Goal: Transaction & Acquisition: Book appointment/travel/reservation

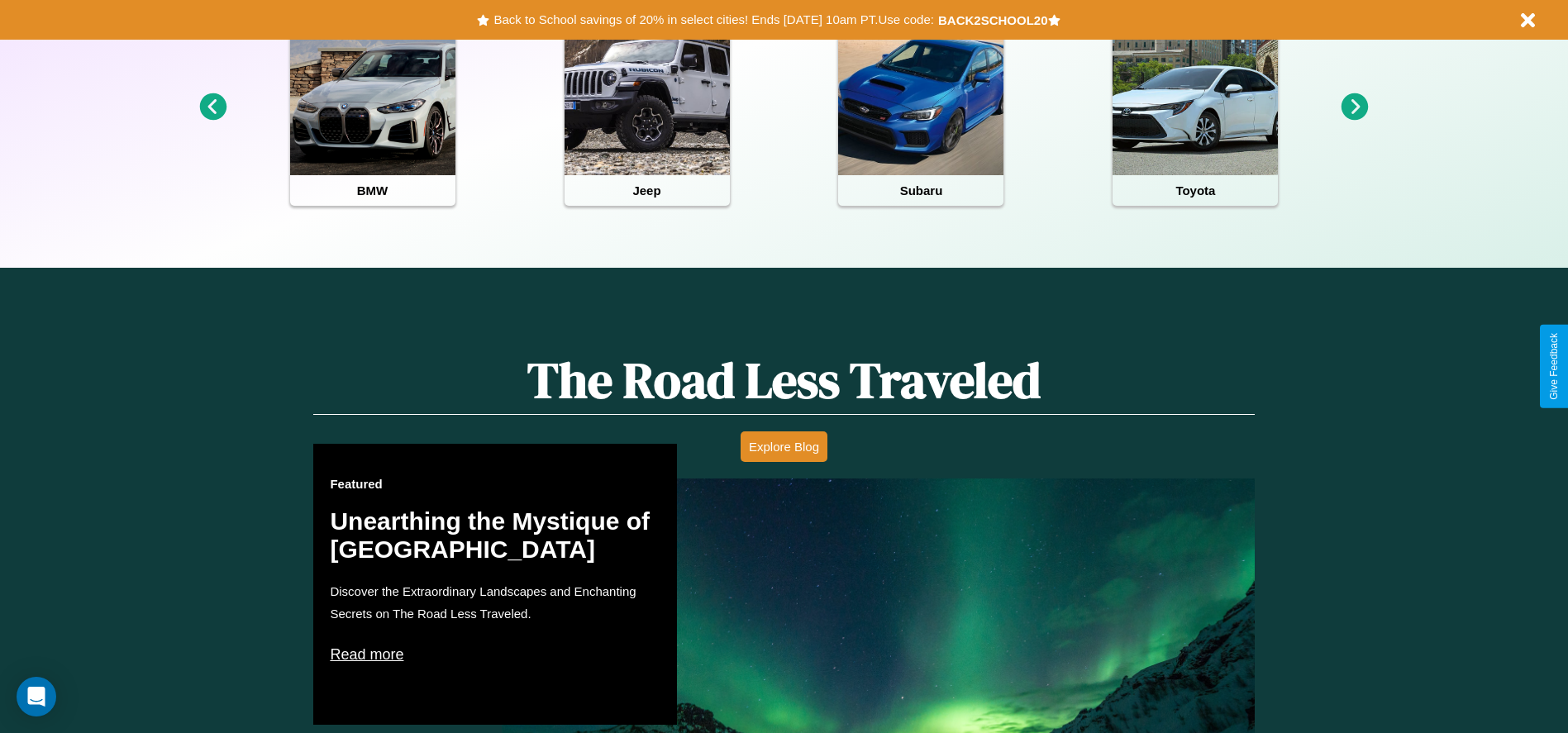
scroll to position [736, 0]
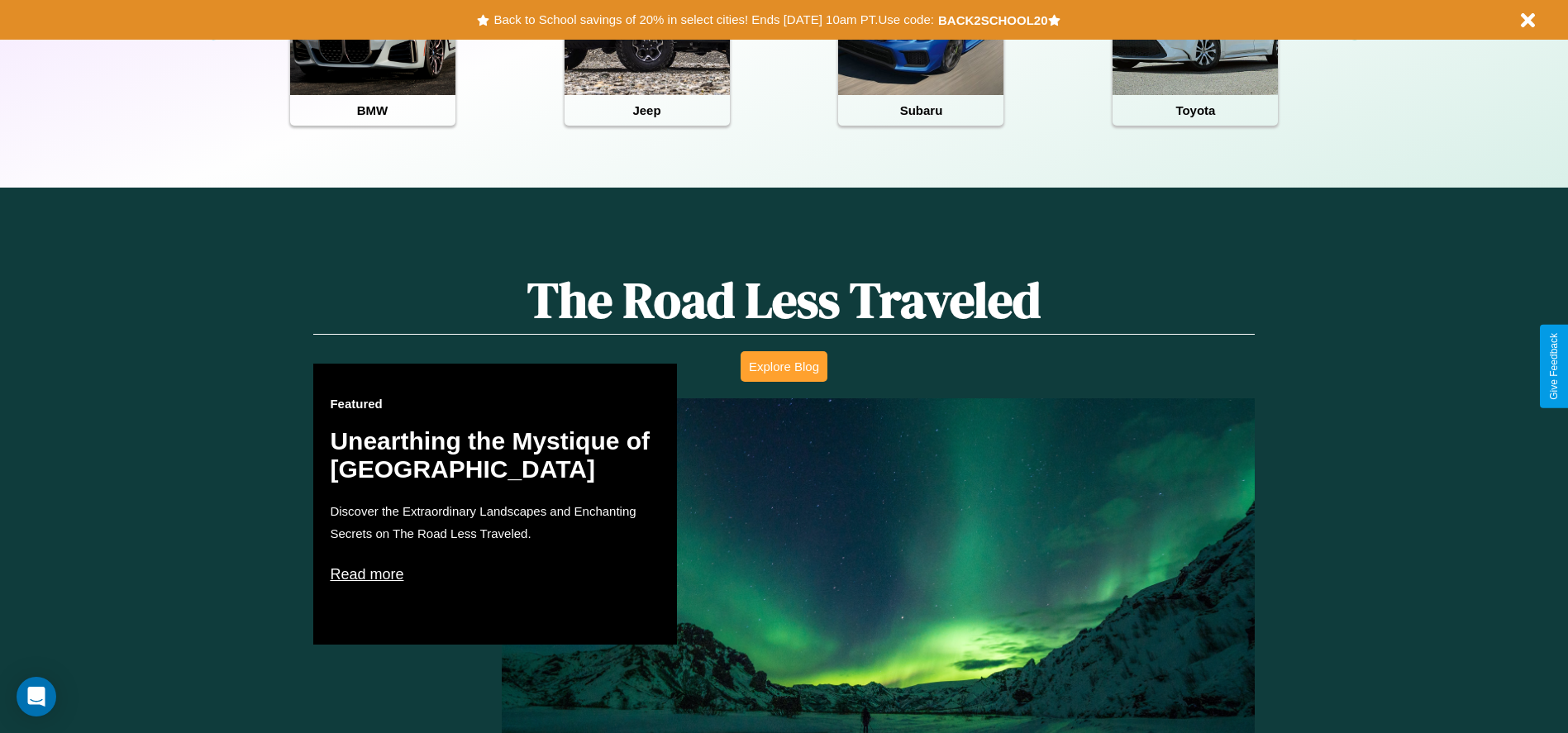
click at [783, 366] on button "Explore Blog" at bounding box center [783, 366] width 87 height 31
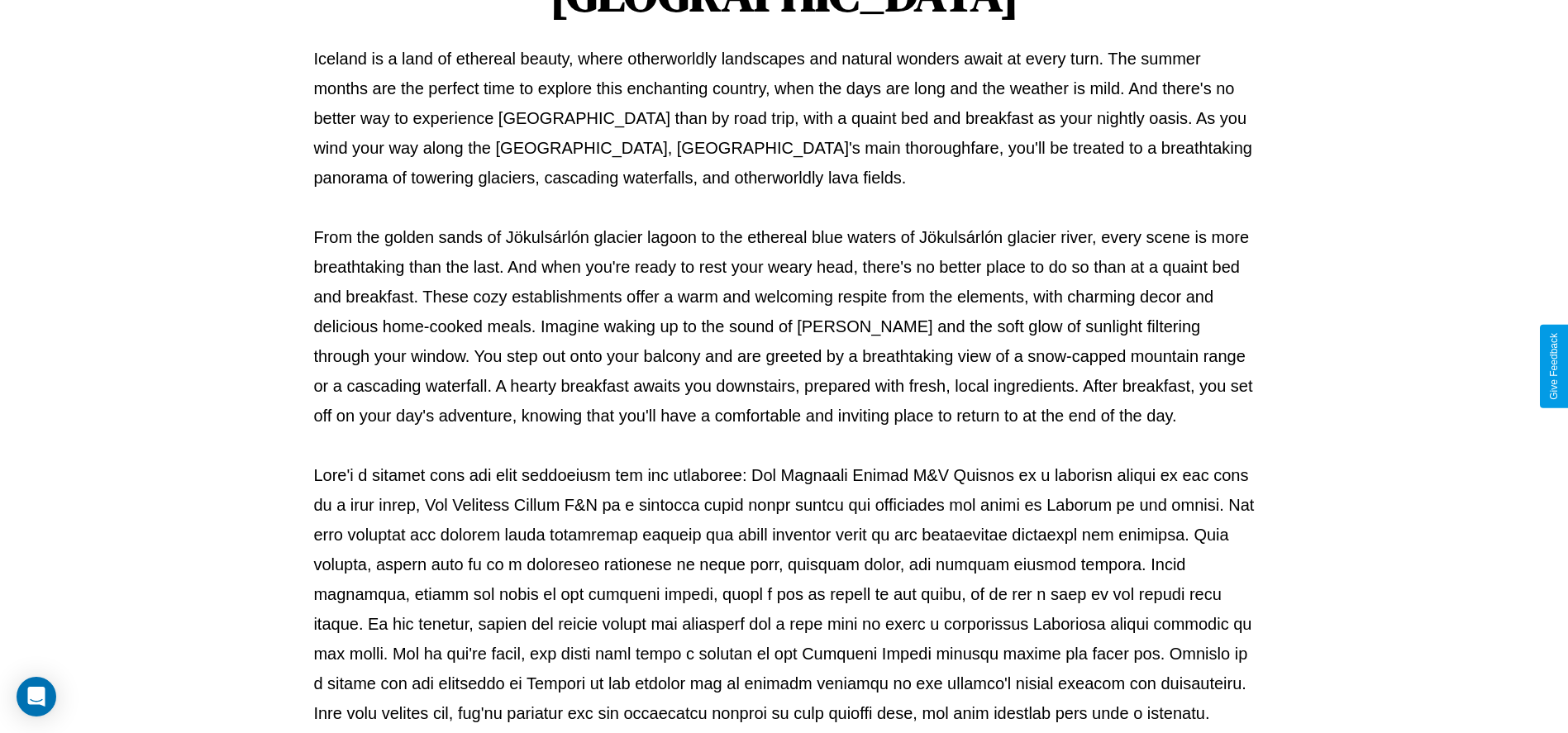
scroll to position [548, 0]
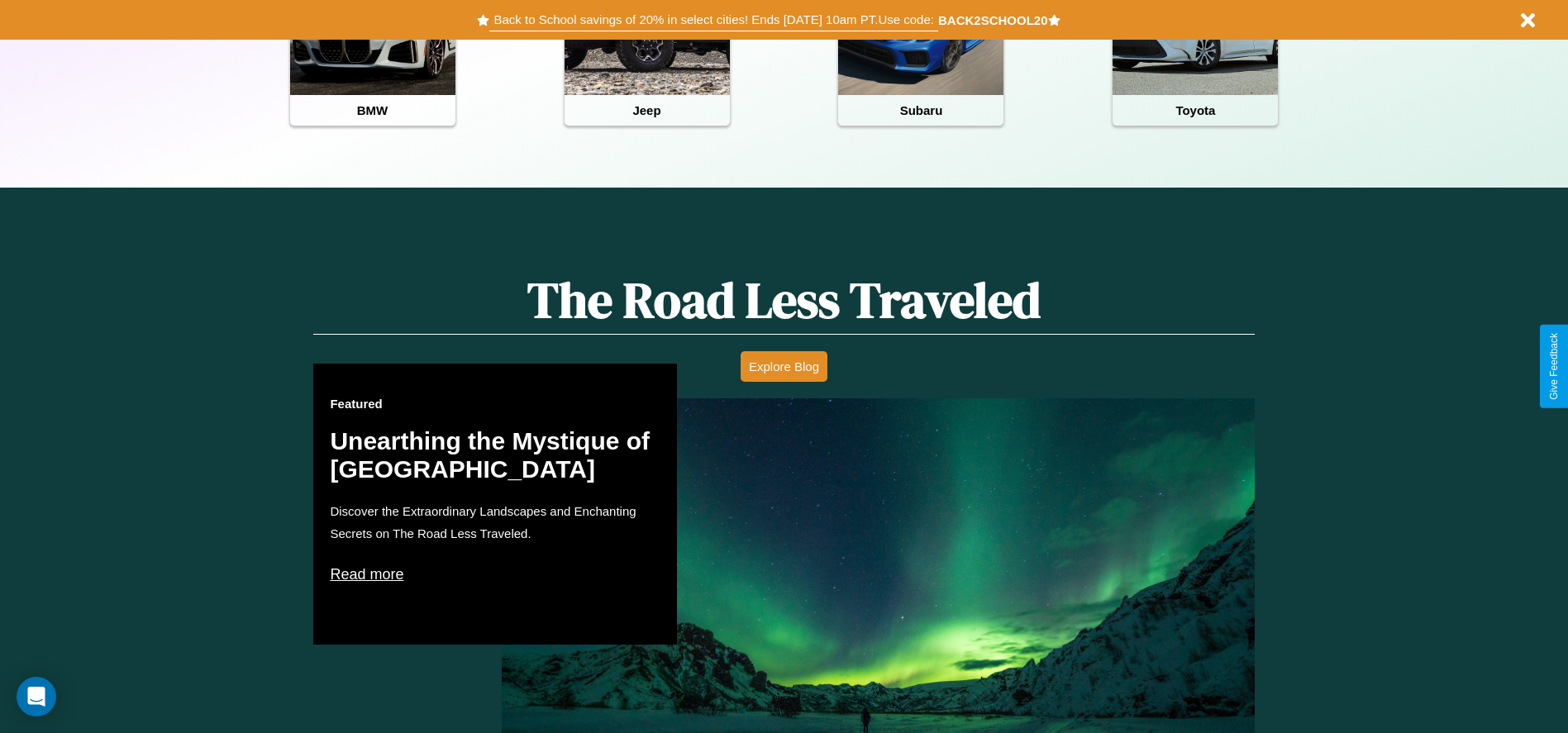
click at [713, 20] on button "Back to School savings of 20% in select cities! Ends [DATE] 10am PT. Use code:" at bounding box center [713, 20] width 448 height 23
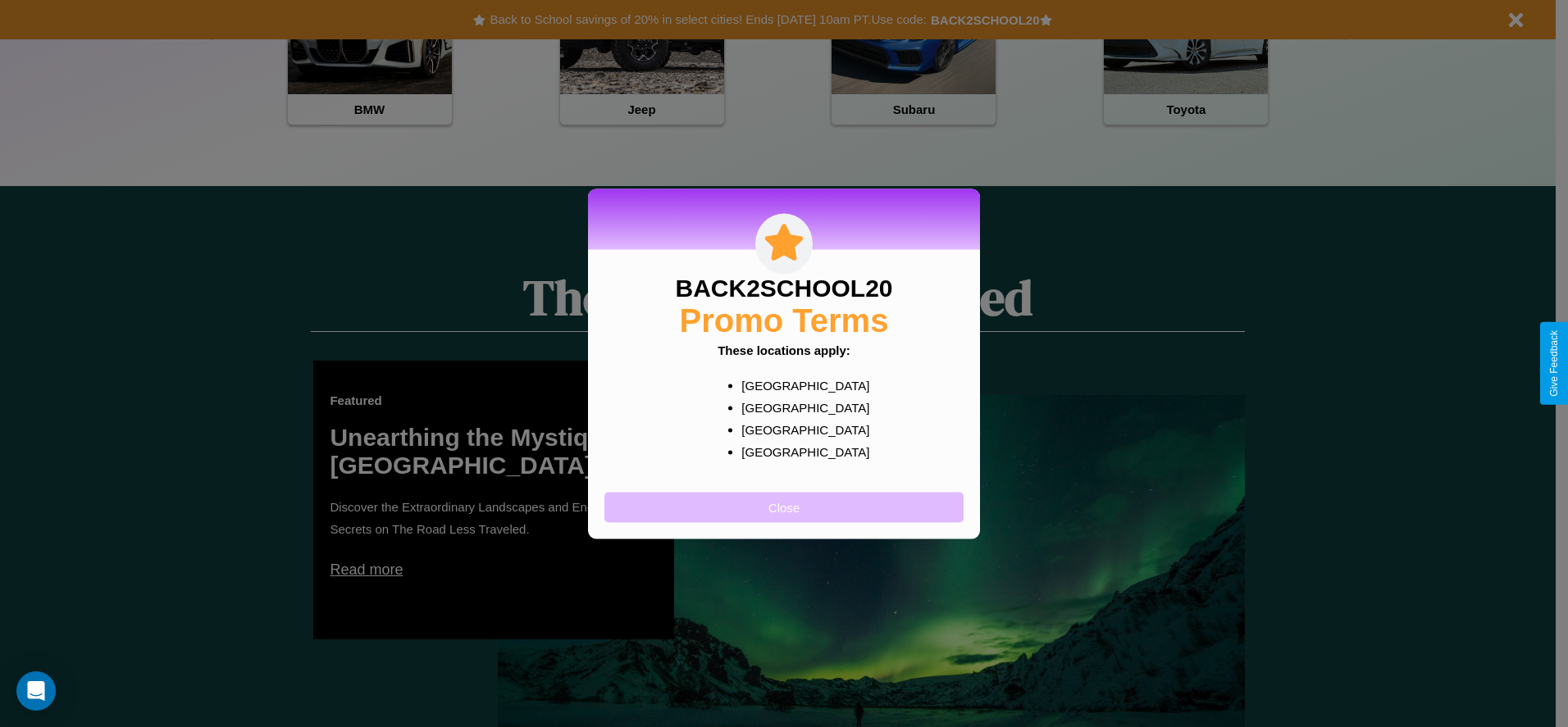
click at [784, 507] on button "Close" at bounding box center [784, 507] width 359 height 30
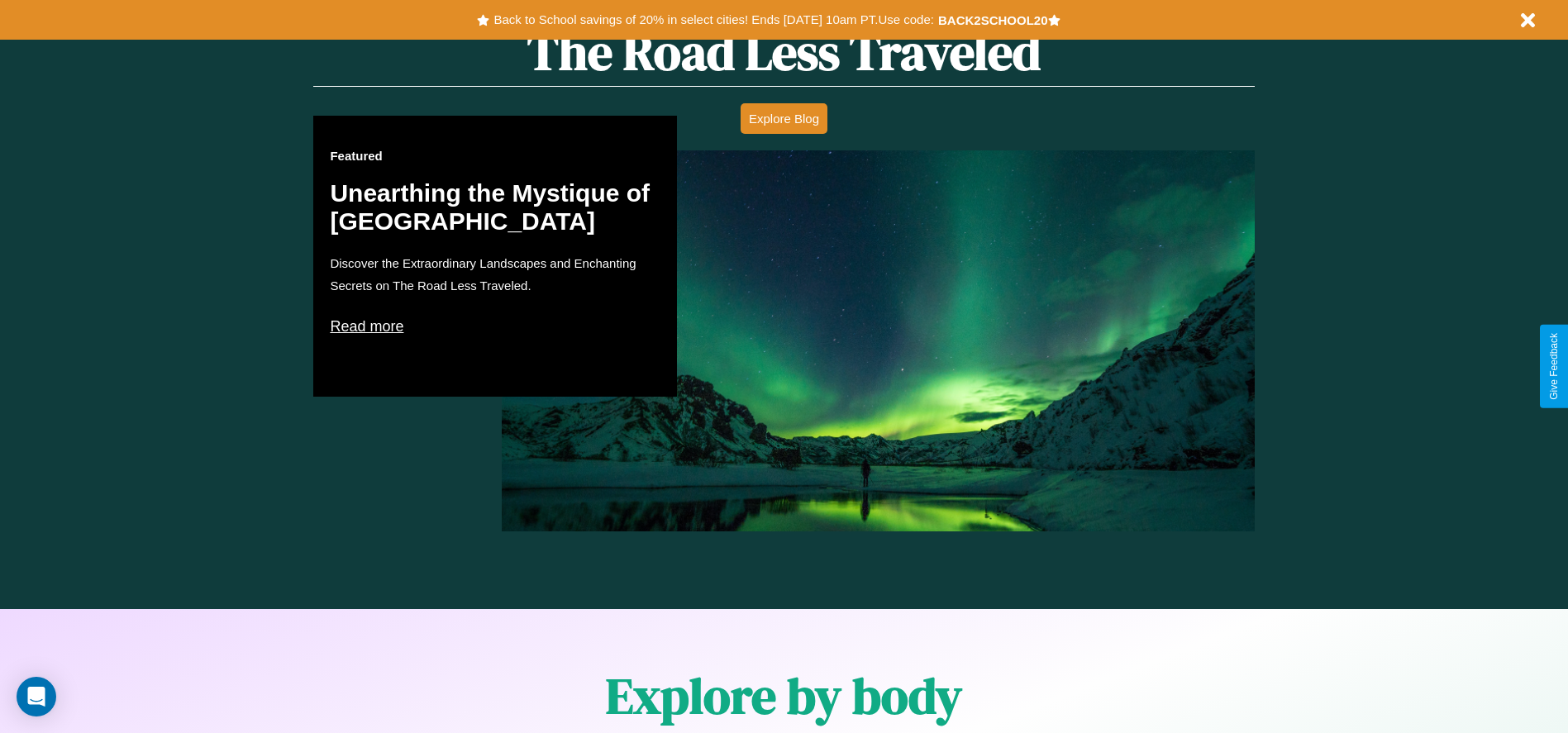
scroll to position [2000, 0]
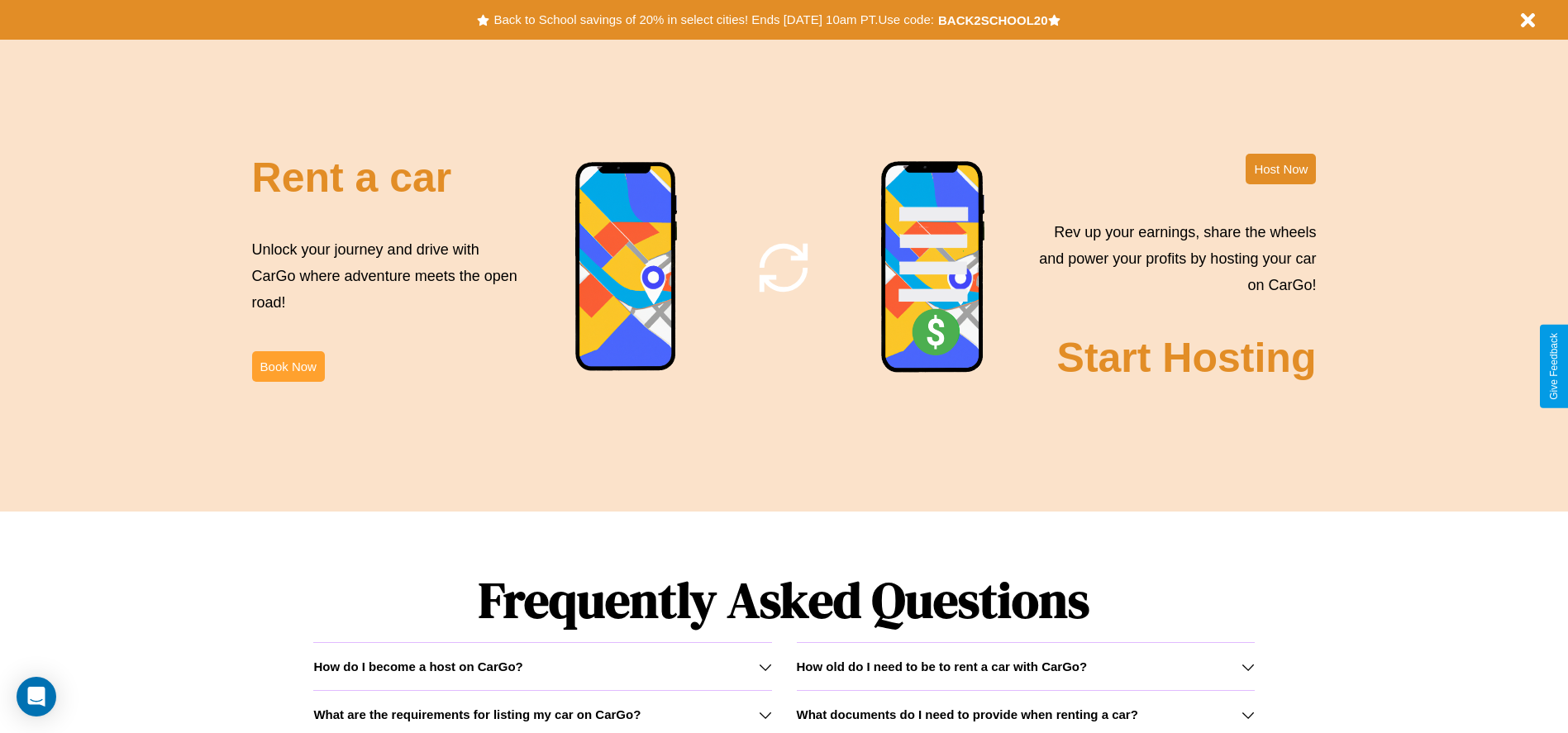
click at [287, 366] on button "Book Now" at bounding box center [288, 366] width 73 height 31
